Goal: Entertainment & Leisure: Consume media (video, audio)

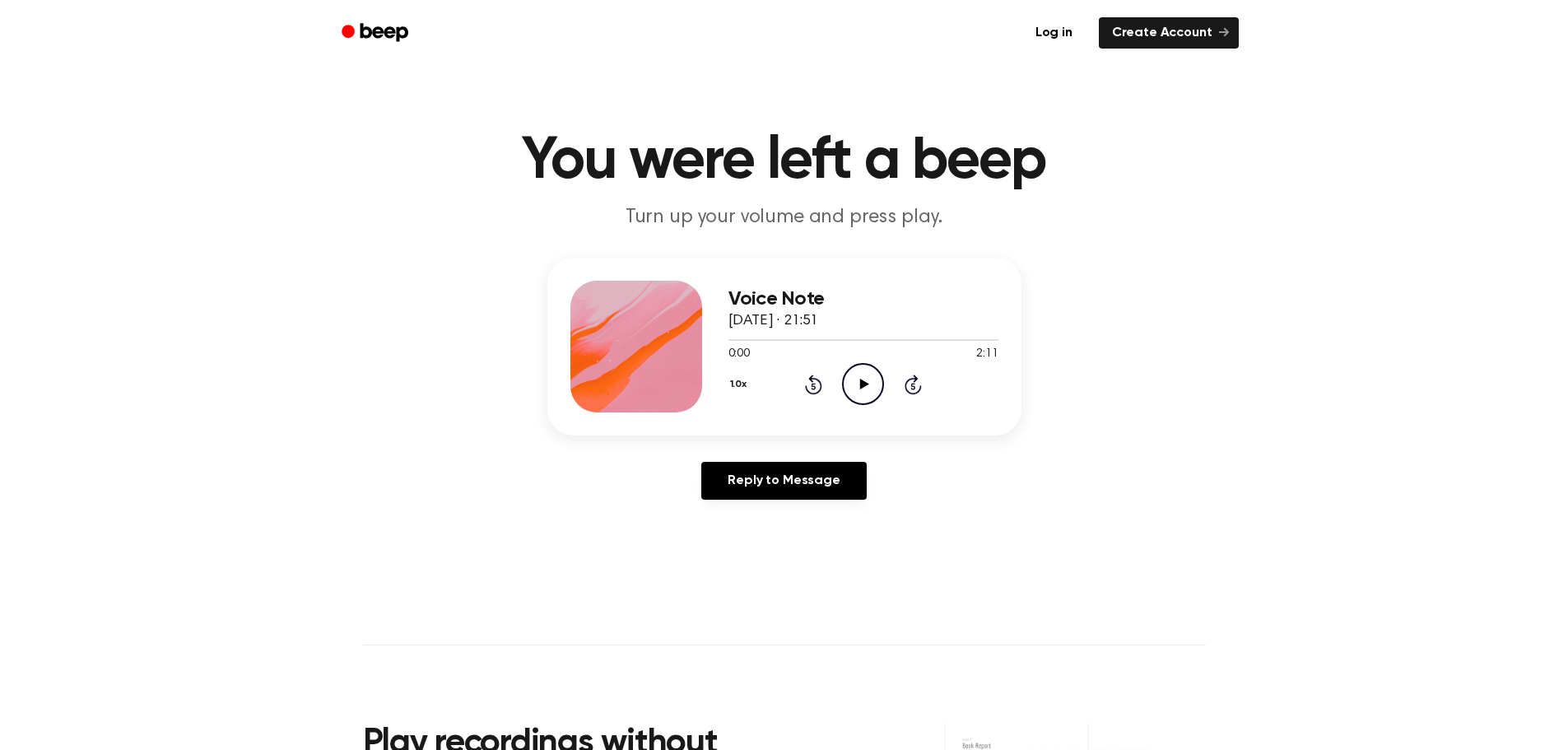
click at [874, 378] on icon "Play Audio" at bounding box center [863, 384] width 42 height 42
click at [921, 388] on icon at bounding box center [914, 384] width 18 height 20
click at [817, 386] on icon "Rewind 5 seconds" at bounding box center [814, 384] width 18 height 22
click at [1127, 468] on div "Voice Note [DATE] · 21:51 0:03 2:11 Your browser does not support the [object O…" at bounding box center [784, 385] width 1529 height 255
click at [867, 381] on icon "Play Audio" at bounding box center [863, 384] width 42 height 42
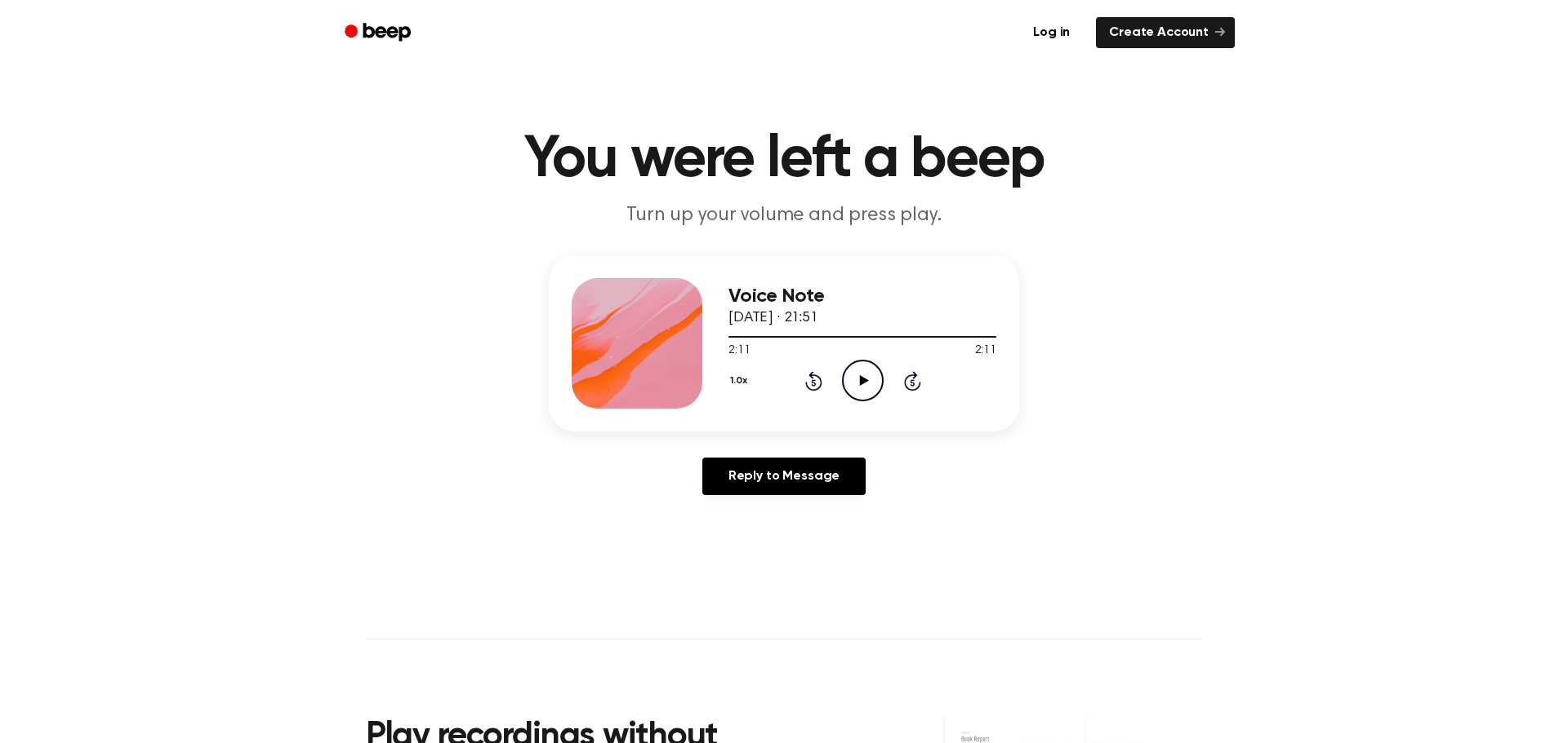
click at [729, 384] on button "1.0x" at bounding box center [741, 381] width 24 height 27
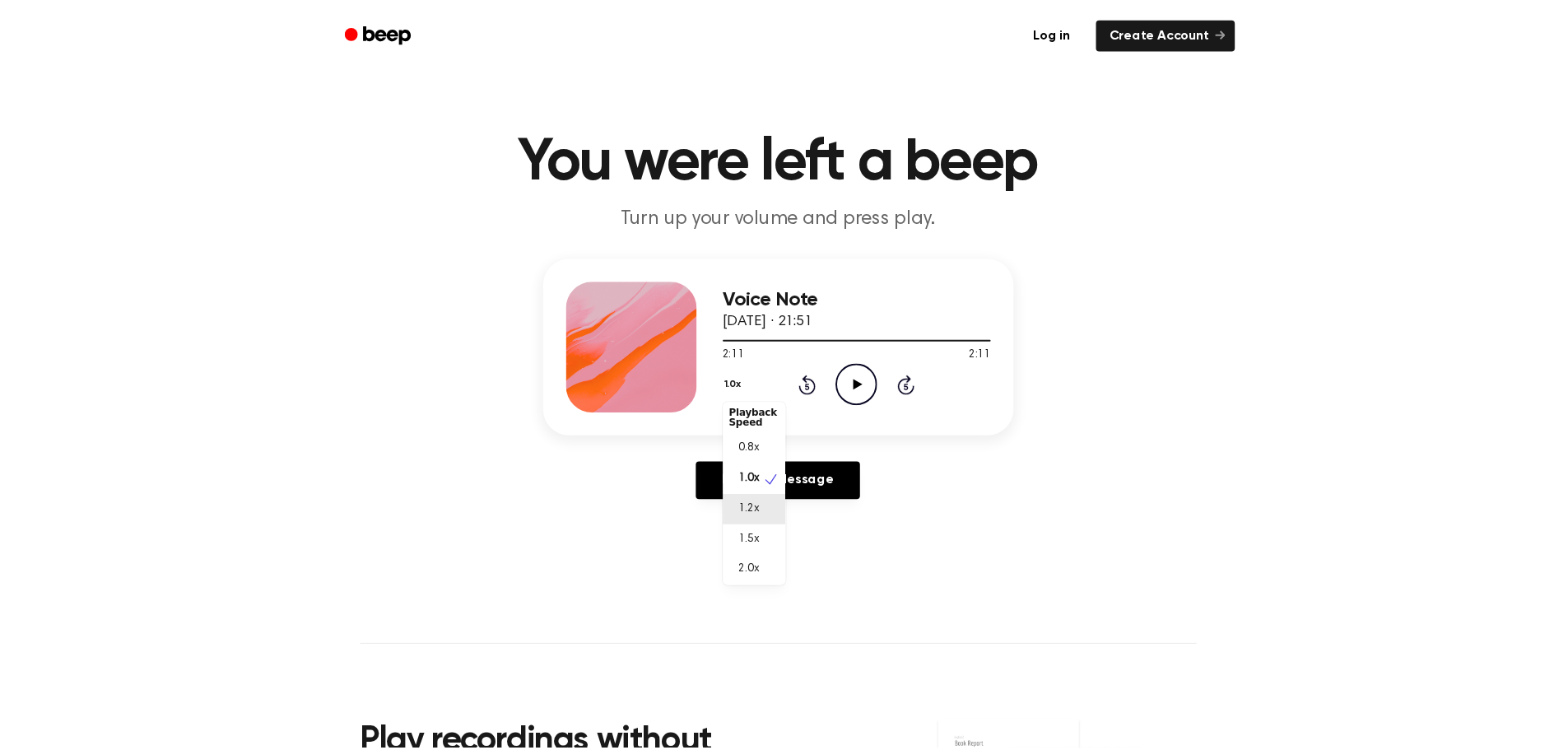
scroll to position [8, 0]
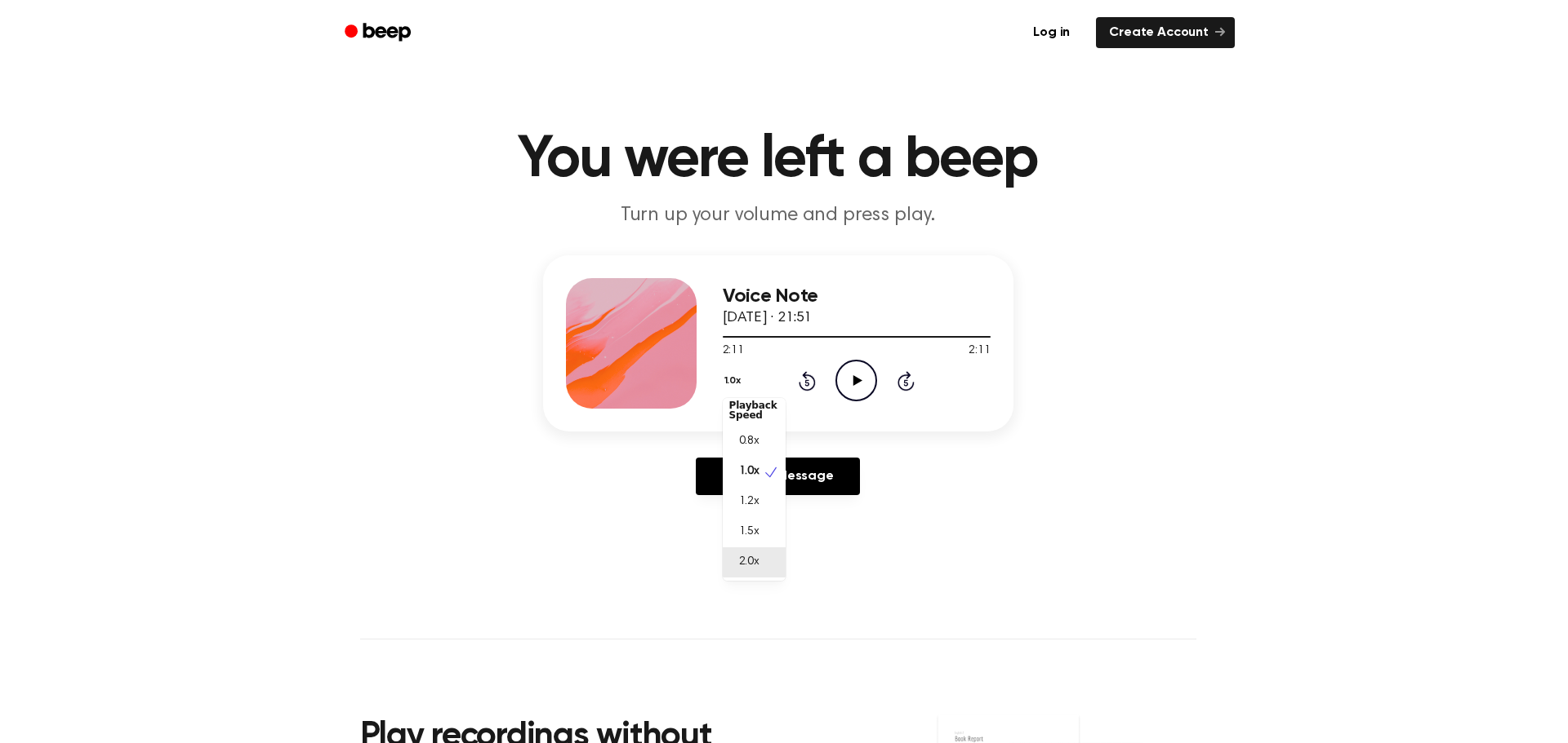
click at [748, 564] on span "2.0x" at bounding box center [748, 563] width 21 height 18
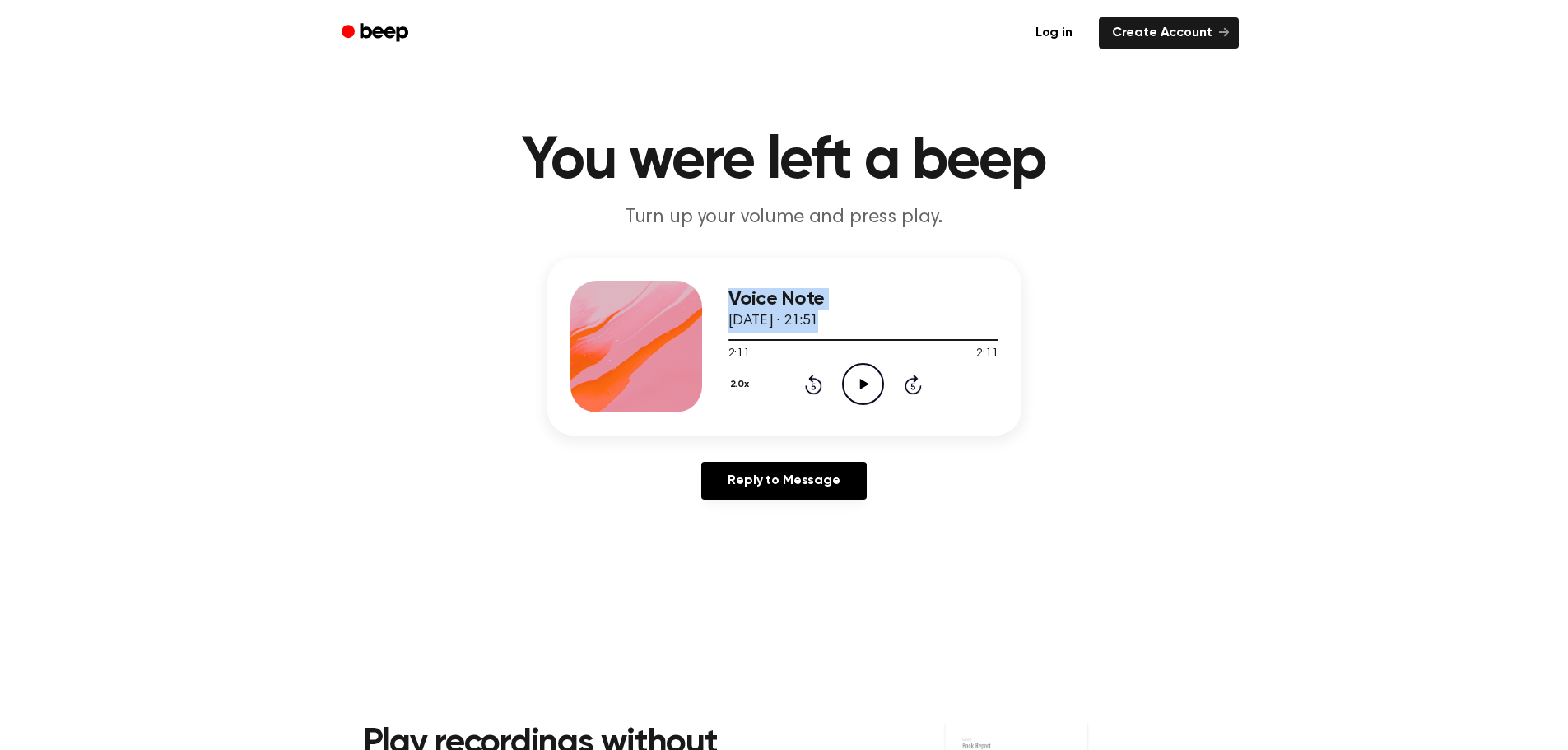
drag, startPoint x: 769, startPoint y: 339, endPoint x: 696, endPoint y: 344, distance: 73.2
click at [696, 344] on div "Voice Note [DATE] · 21:51 2:11 2:11 Your browser does not support the [object O…" at bounding box center [784, 347] width 474 height 178
click at [739, 338] on div at bounding box center [864, 339] width 270 height 13
click at [812, 392] on icon at bounding box center [814, 384] width 18 height 20
click at [852, 378] on icon "Play Audio" at bounding box center [863, 384] width 42 height 42
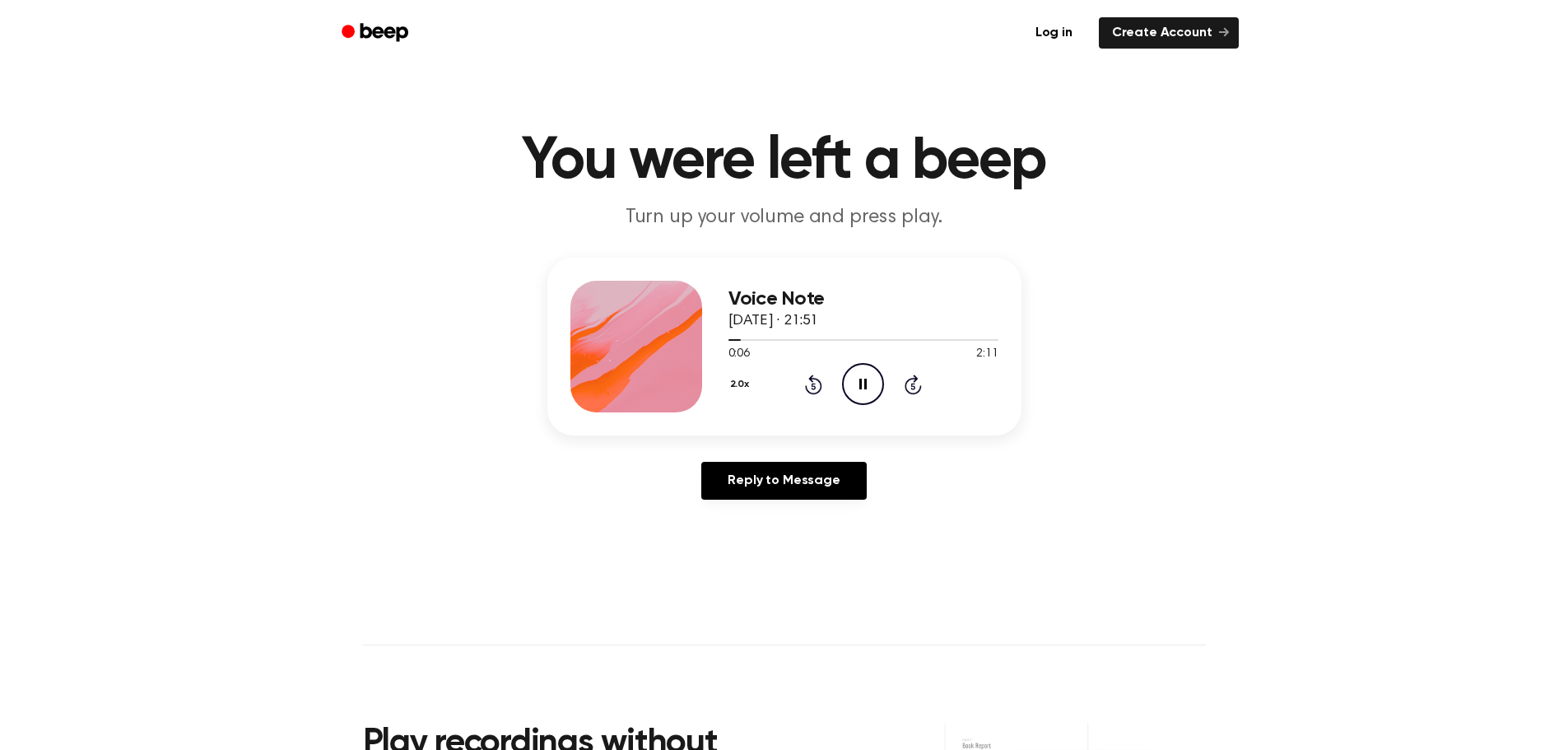
click at [863, 376] on icon "Pause Audio" at bounding box center [863, 384] width 42 height 42
